Goal: Transaction & Acquisition: Purchase product/service

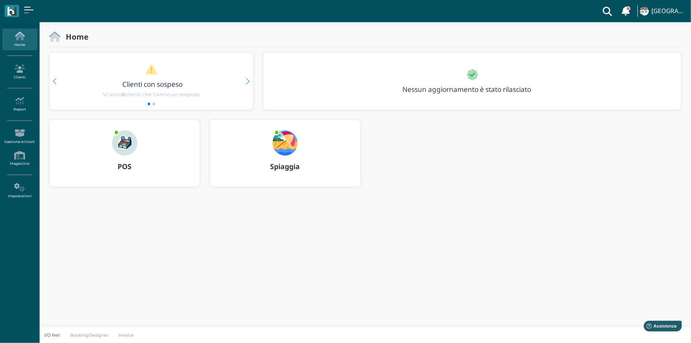
click at [123, 146] on img at bounding box center [124, 142] width 25 height 25
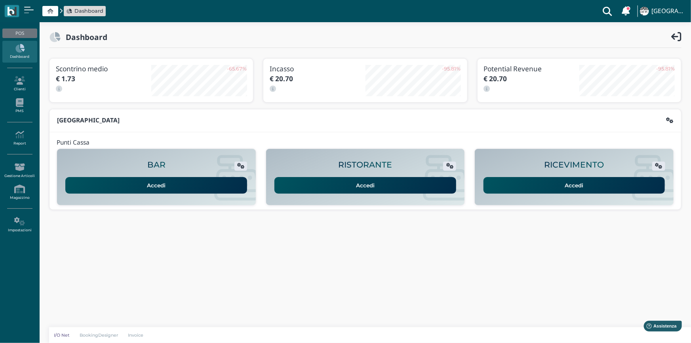
click at [528, 254] on body "Dashboard Clienti con sospeso Vi sono 6 clienti che hanno un sospeso [GEOGRAPHI…" at bounding box center [345, 171] width 691 height 343
click at [622, 182] on link "Accedi" at bounding box center [575, 185] width 182 height 17
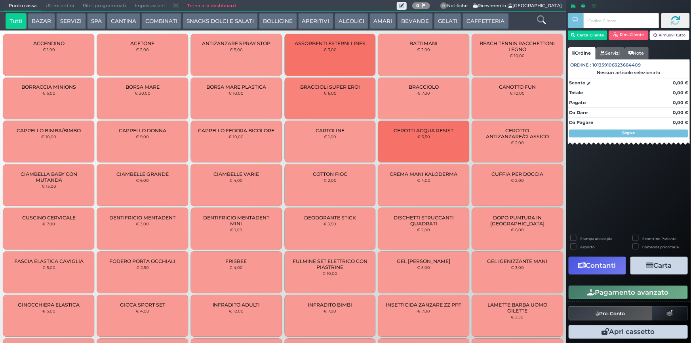
click at [70, 17] on button "SERVIZI" at bounding box center [70, 21] width 29 height 16
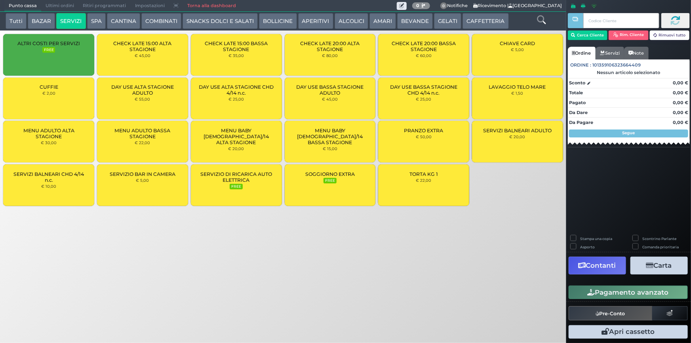
click at [166, 18] on button "COMBINATI" at bounding box center [161, 21] width 40 height 16
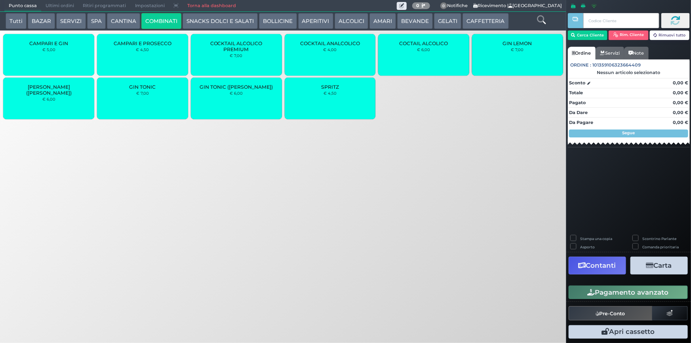
click at [124, 17] on button "CANTINA" at bounding box center [123, 21] width 33 height 16
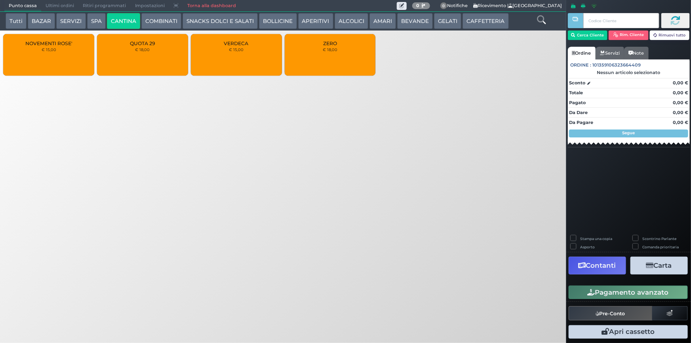
click at [277, 19] on button "BOLLICINE" at bounding box center [278, 21] width 38 height 16
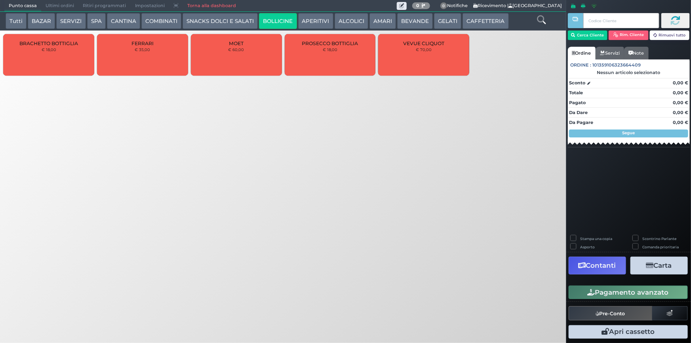
click at [331, 59] on div "PROSECCO BOTTIGLIA € 18,00" at bounding box center [330, 55] width 91 height 42
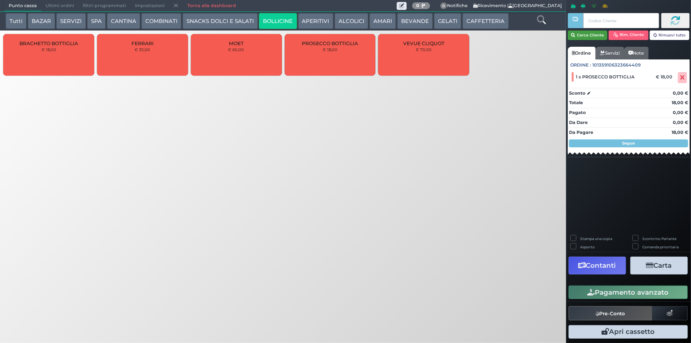
click at [589, 39] on button "Cerca Cliente" at bounding box center [588, 36] width 40 height 10
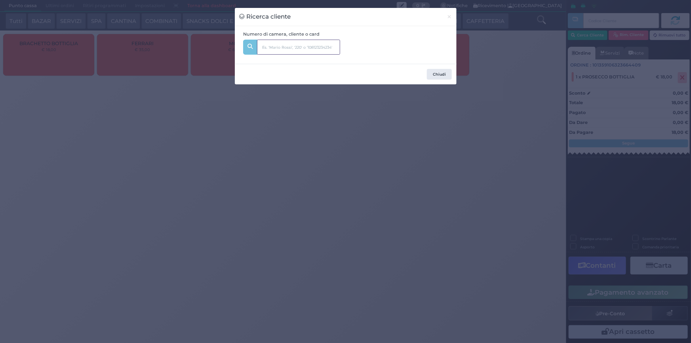
click at [317, 47] on input "text" at bounding box center [298, 47] width 83 height 15
type input "343"
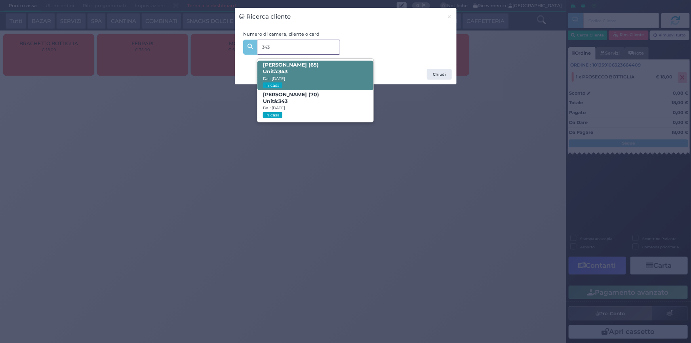
click at [348, 78] on span "ISABELLA PICCARDO (65) Unità: 343 Dal: 24/08/2025 In casa" at bounding box center [315, 76] width 116 height 30
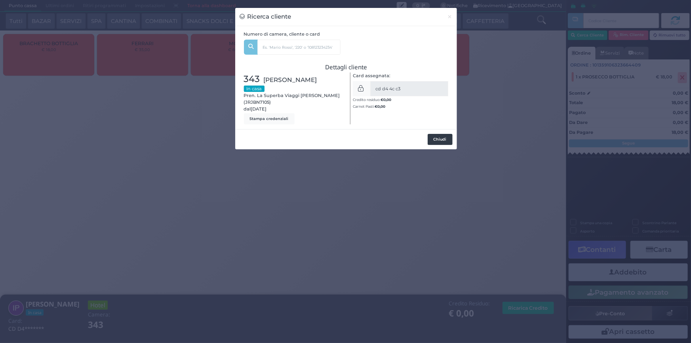
click at [442, 140] on button "Chiudi" at bounding box center [440, 139] width 25 height 11
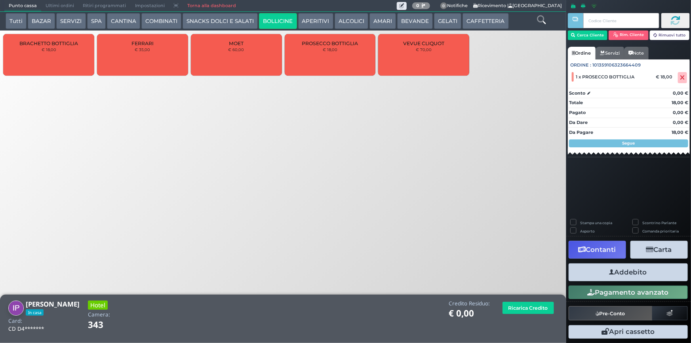
click at [602, 276] on button "Addebito" at bounding box center [628, 272] width 119 height 18
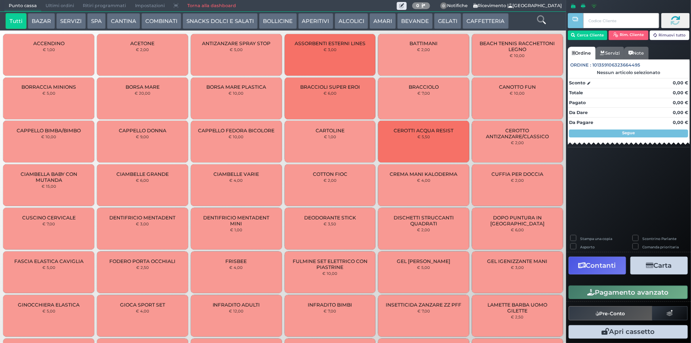
click at [98, 17] on button "SPA" at bounding box center [96, 21] width 19 height 16
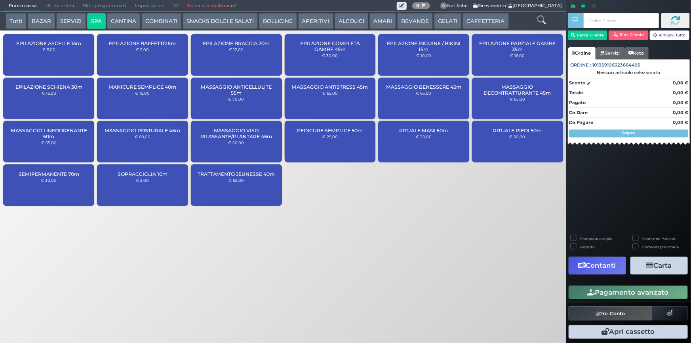
click at [419, 95] on small "€ 65,00" at bounding box center [423, 93] width 15 height 5
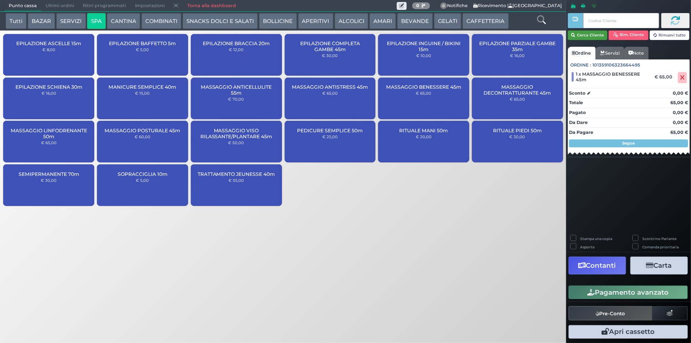
click at [582, 36] on button "Cerca Cliente" at bounding box center [588, 36] width 40 height 10
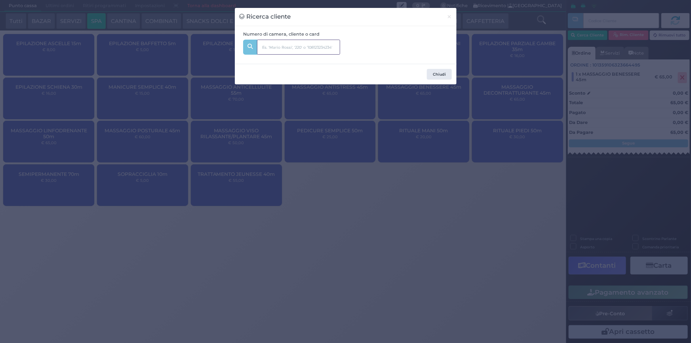
click at [291, 48] on input "text" at bounding box center [298, 47] width 83 height 15
type input "237"
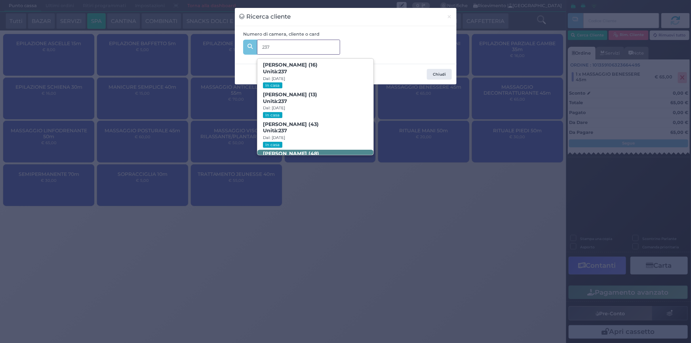
click at [320, 134] on span "Cristian Adduci (43) Unità: 237 Dal: 24/08/2025 In casa" at bounding box center [315, 135] width 116 height 30
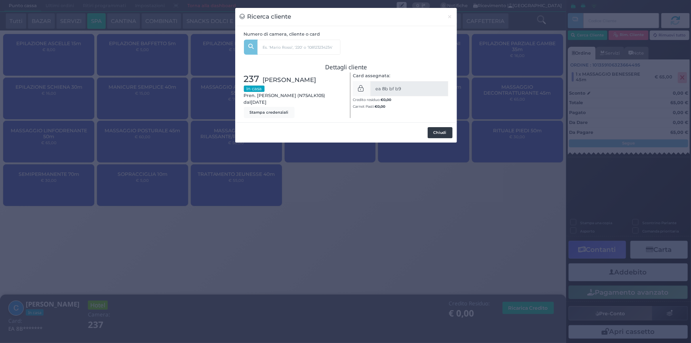
click at [444, 131] on button "Chiudi" at bounding box center [440, 132] width 25 height 11
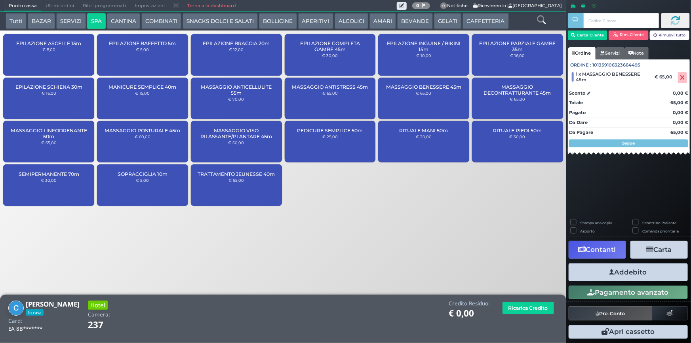
click at [250, 191] on div "TRATTAMENTO JEUNESSE 40m € 55,00" at bounding box center [236, 185] width 91 height 42
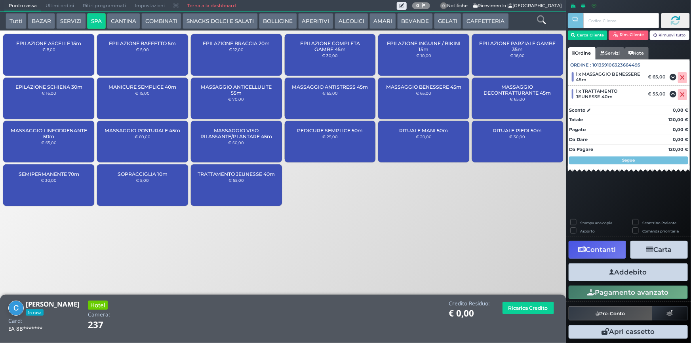
click at [636, 273] on button "Addebito" at bounding box center [628, 272] width 119 height 18
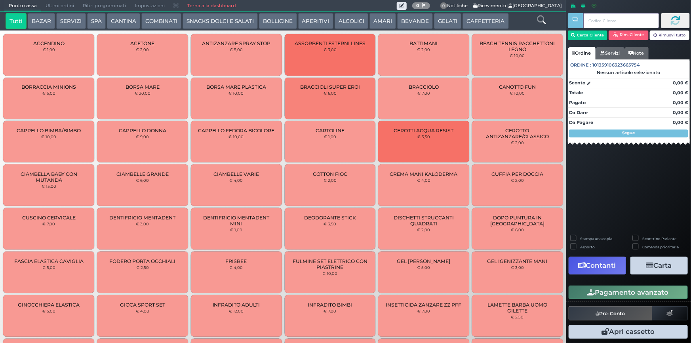
click at [591, 20] on input "text" at bounding box center [621, 20] width 76 height 15
type input "237"
drag, startPoint x: 612, startPoint y: 16, endPoint x: 578, endPoint y: 16, distance: 34.1
click at [578, 16] on div "237" at bounding box center [614, 20] width 92 height 15
click at [595, 34] on button "Cerca Cliente" at bounding box center [588, 36] width 40 height 10
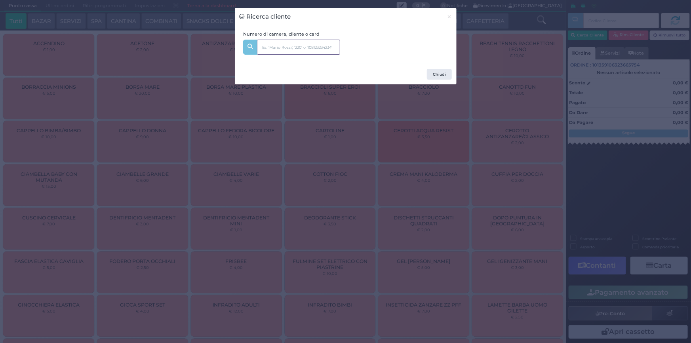
click at [313, 50] on input "text" at bounding box center [298, 47] width 83 height 15
type input "237"
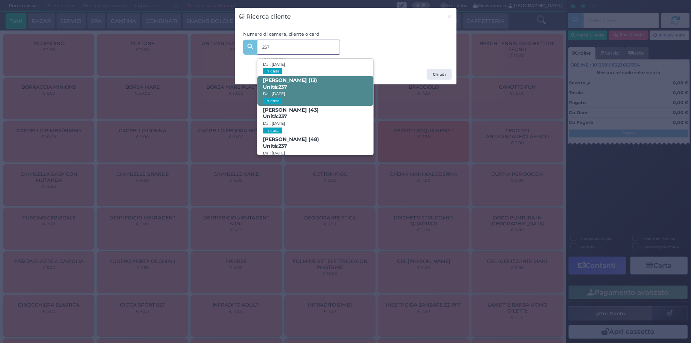
scroll to position [37, 0]
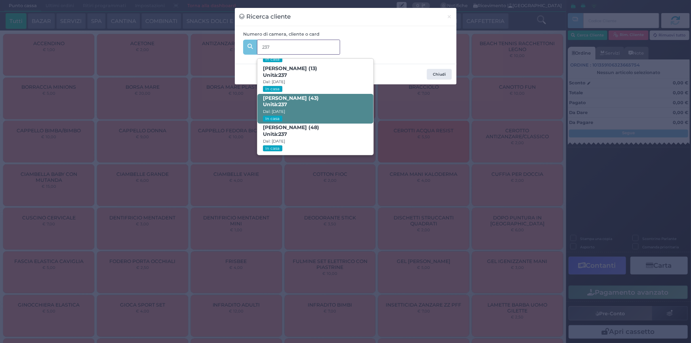
click at [320, 107] on span "Cristian Adduci (43) Unità: 237 Dal: 24/08/2025 In casa" at bounding box center [315, 109] width 116 height 30
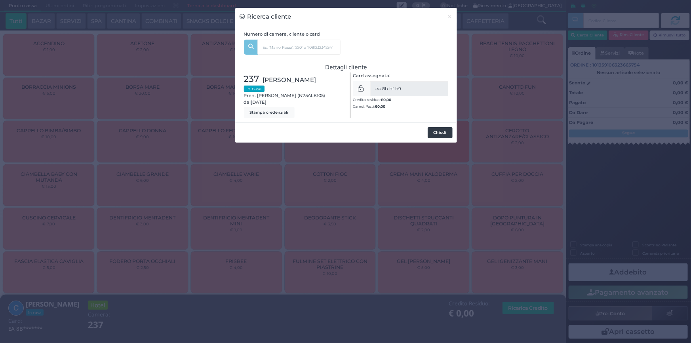
click at [437, 132] on button "Chiudi" at bounding box center [440, 132] width 25 height 11
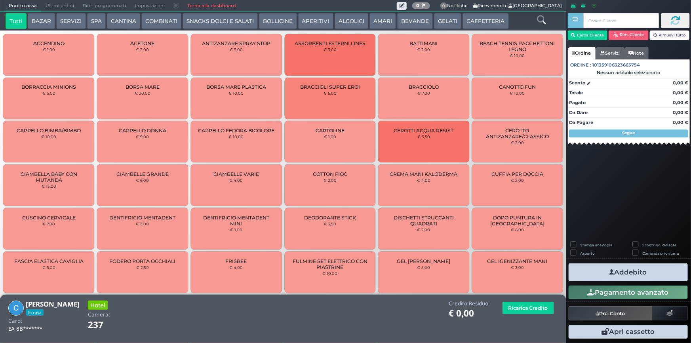
click at [100, 19] on button "SPA" at bounding box center [96, 21] width 19 height 16
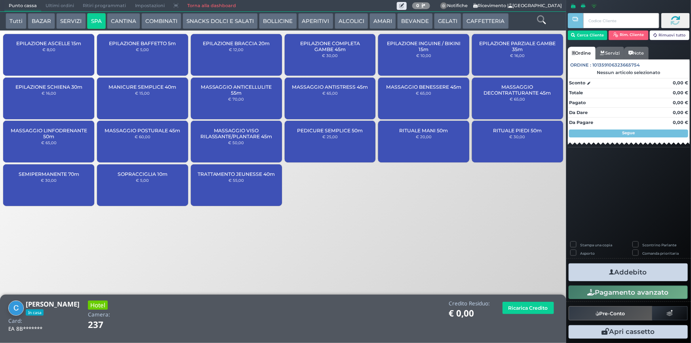
drag, startPoint x: 408, startPoint y: 97, endPoint x: 383, endPoint y: 113, distance: 29.8
click at [408, 97] on div "MASSAGGIO BENESSERE 45m € 65,00" at bounding box center [423, 99] width 91 height 42
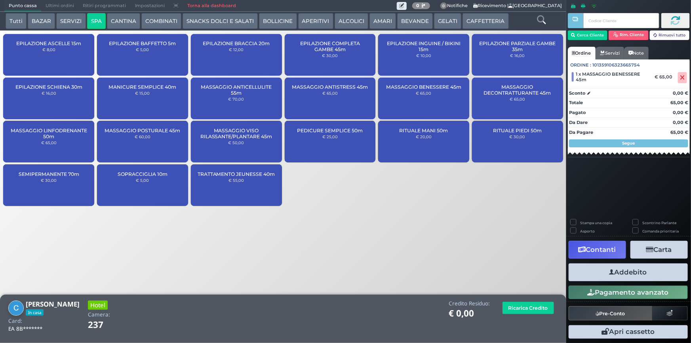
click at [606, 267] on button "Addebito" at bounding box center [628, 272] width 119 height 18
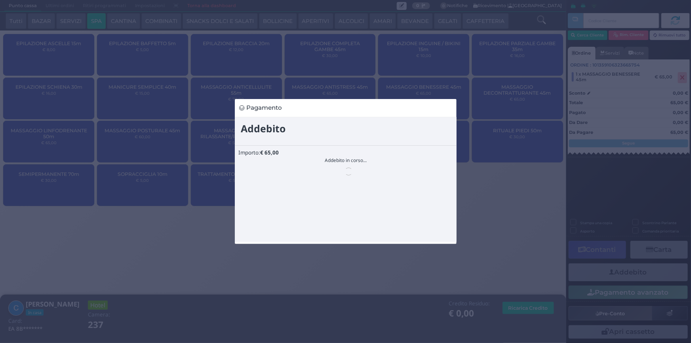
scroll to position [0, 0]
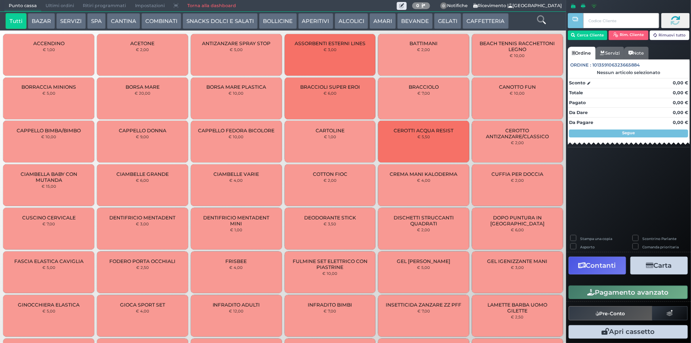
click at [93, 21] on button "SPA" at bounding box center [96, 21] width 19 height 16
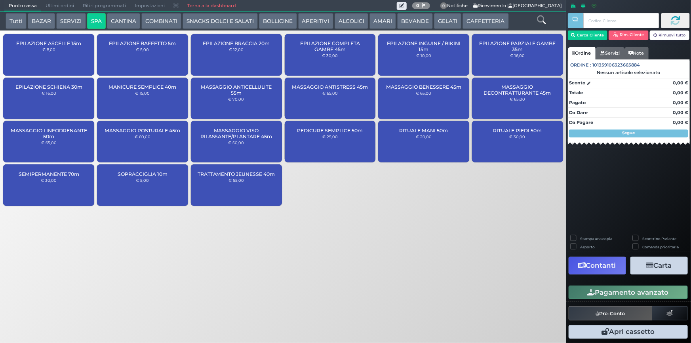
click at [254, 185] on div "TRATTAMENTO JEUNESSE 40m € 55,00" at bounding box center [236, 185] width 91 height 42
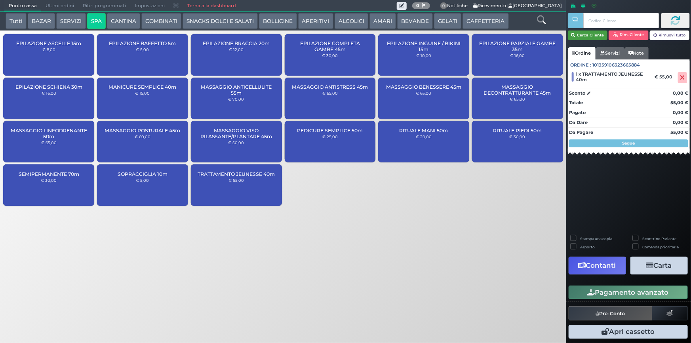
click at [595, 36] on button "Cerca Cliente" at bounding box center [588, 36] width 40 height 10
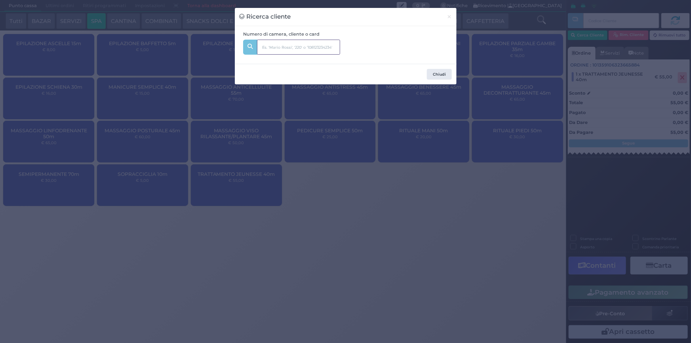
click at [299, 50] on input "text" at bounding box center [298, 47] width 83 height 15
type input "237"
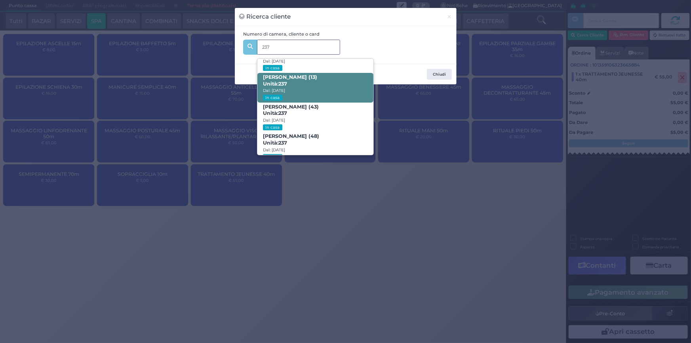
scroll to position [37, 0]
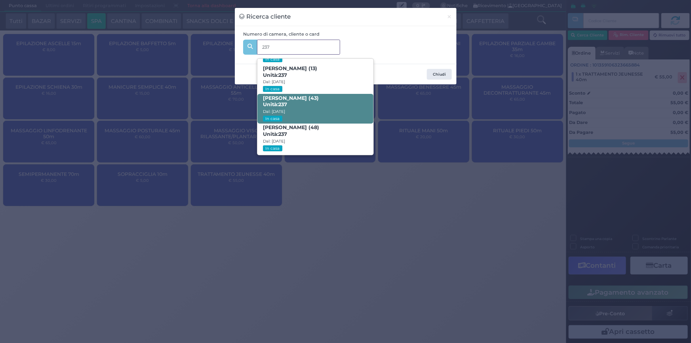
click at [334, 101] on span "[PERSON_NAME] (43) Unità: 237 Dal: [DATE] In casa" at bounding box center [315, 109] width 116 height 30
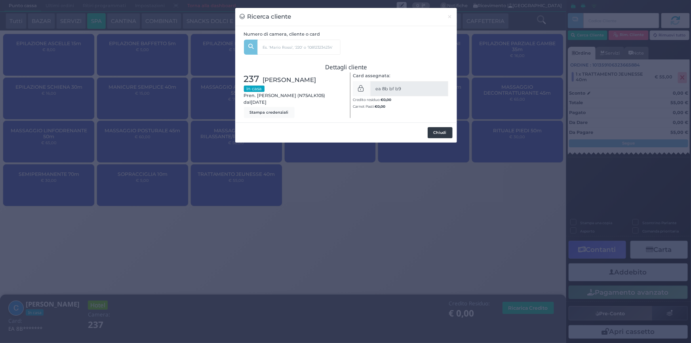
click at [447, 133] on button "Chiudi" at bounding box center [440, 132] width 25 height 11
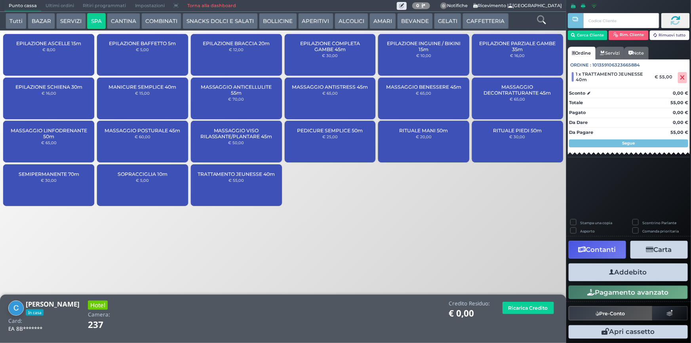
click at [622, 271] on button "Addebito" at bounding box center [628, 272] width 119 height 18
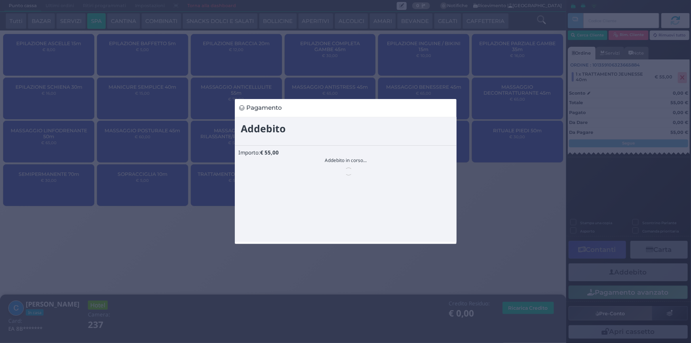
scroll to position [0, 0]
